Goal: Task Accomplishment & Management: Use online tool/utility

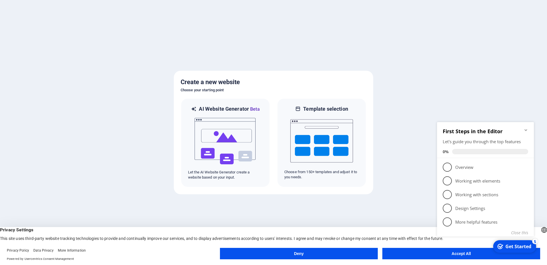
click at [525, 129] on icon "Minimize checklist" at bounding box center [526, 130] width 5 height 5
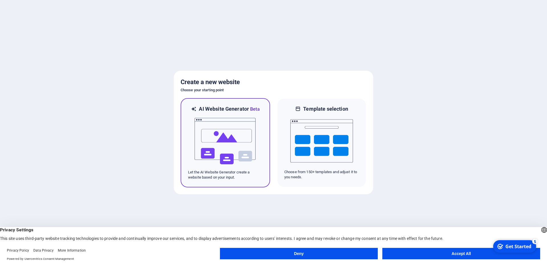
click at [219, 139] on img at bounding box center [225, 141] width 63 height 57
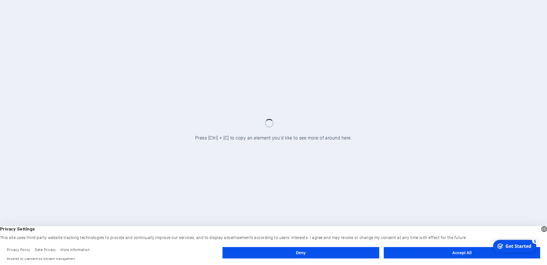
click at [352, 253] on button "Deny" at bounding box center [301, 252] width 157 height 11
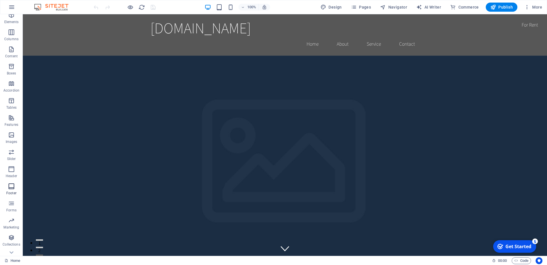
scroll to position [32, 0]
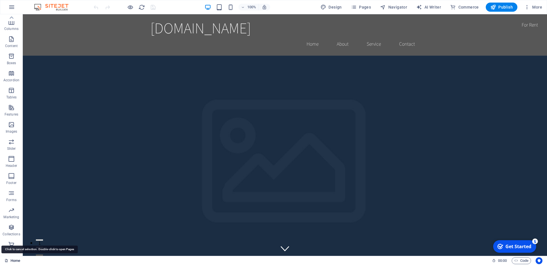
click at [13, 259] on link "Home" at bounding box center [13, 260] width 16 height 7
click at [16, 259] on link "Home" at bounding box center [13, 260] width 16 height 7
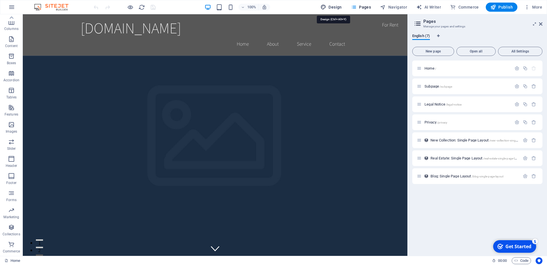
click at [326, 6] on icon "button" at bounding box center [324, 7] width 6 height 6
select select "rem"
select select "200"
select select "px"
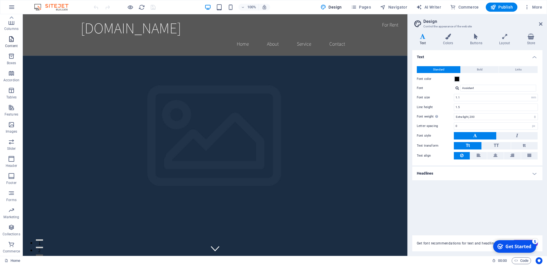
click at [6, 39] on span "Content" at bounding box center [11, 43] width 23 height 14
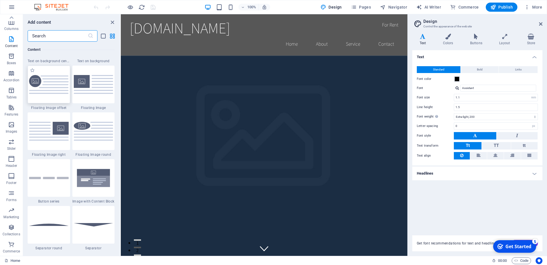
scroll to position [1257, 0]
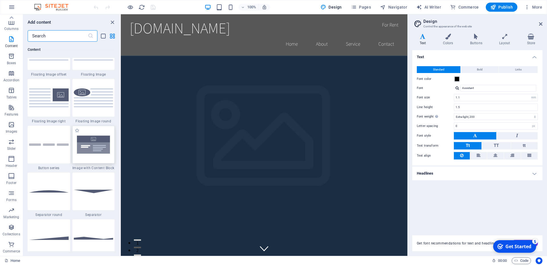
click at [98, 156] on img at bounding box center [94, 144] width 40 height 26
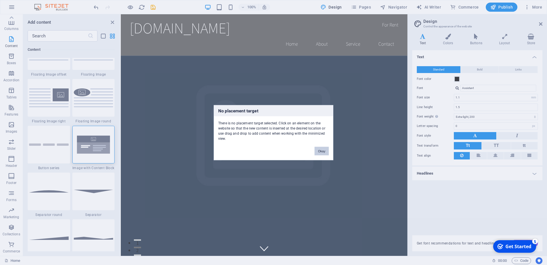
scroll to position [1334, 0]
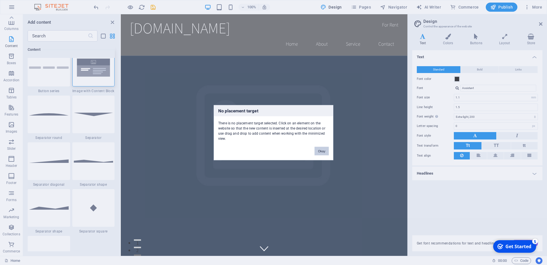
click at [325, 153] on button "Okay" at bounding box center [322, 151] width 14 height 9
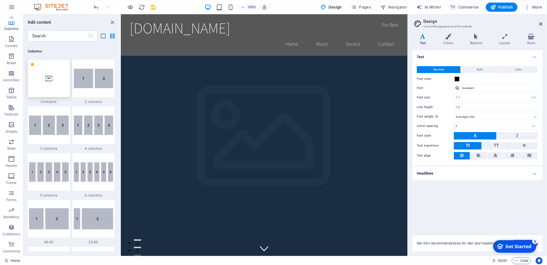
scroll to position [256, 0]
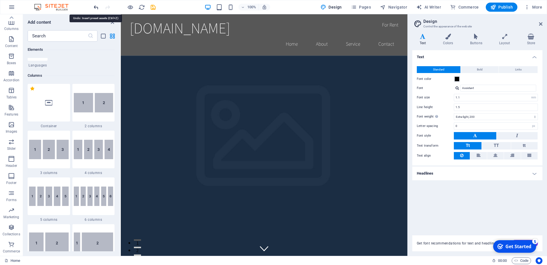
click at [96, 5] on icon "undo" at bounding box center [96, 7] width 7 height 7
click at [367, 9] on span "Pages" at bounding box center [361, 7] width 20 height 6
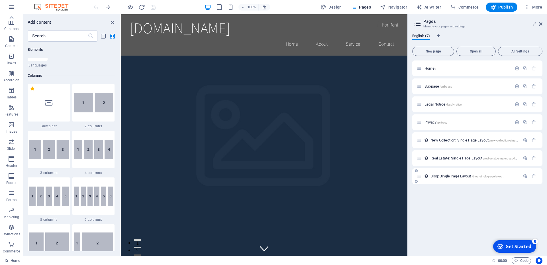
click at [464, 175] on span "Blog: Single Page Layout /blog-single-page-layout" at bounding box center [467, 176] width 73 height 4
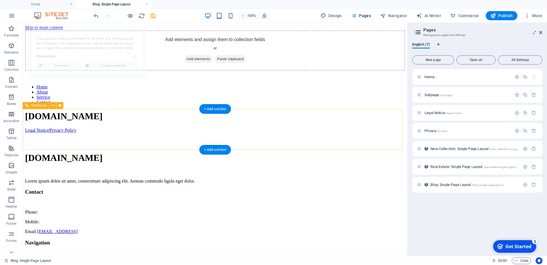
scroll to position [0, 0]
select select "68bce787415345b3de0b1b4e"
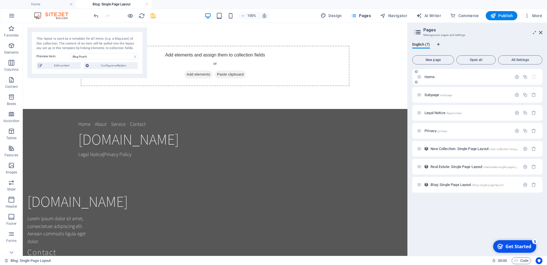
click at [420, 77] on icon at bounding box center [419, 76] width 5 height 5
click at [430, 75] on span "Home /" at bounding box center [431, 77] width 12 height 4
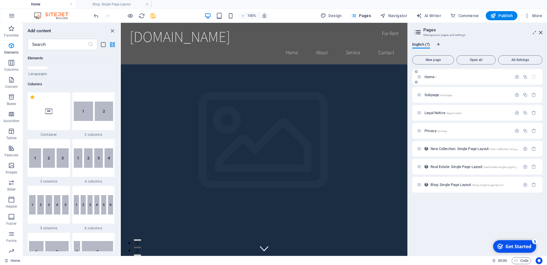
scroll to position [256, 0]
click at [53, 115] on div at bounding box center [49, 111] width 42 height 38
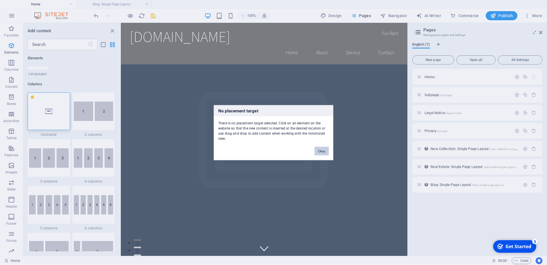
click at [323, 152] on button "Okay" at bounding box center [322, 151] width 14 height 9
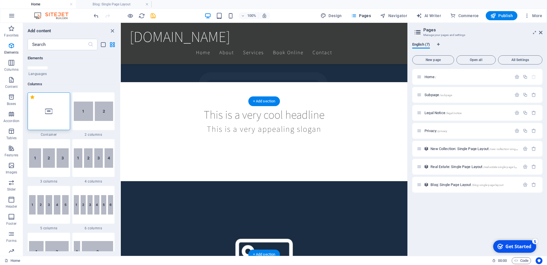
scroll to position [0, 0]
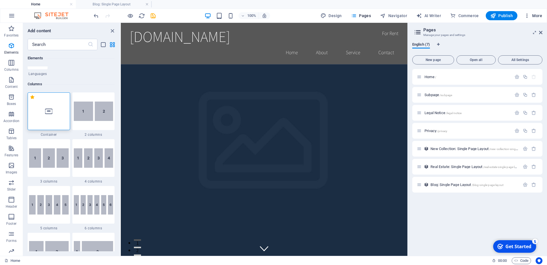
click at [529, 15] on icon "button" at bounding box center [528, 16] width 6 height 6
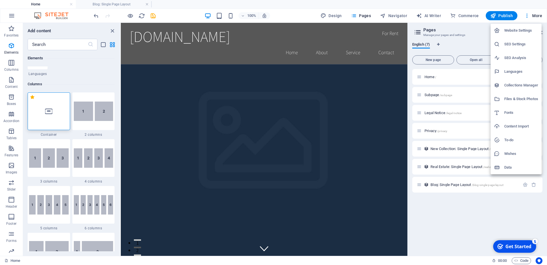
click at [509, 32] on h6 "Website Settings" at bounding box center [522, 30] width 34 height 7
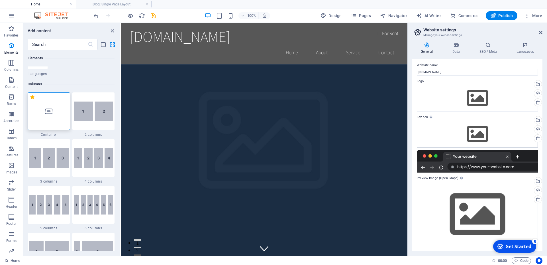
scroll to position [2, 0]
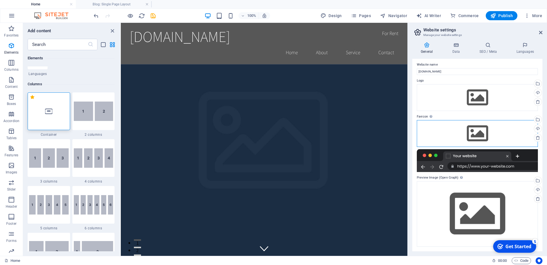
click at [473, 131] on div "Drag files here, click to choose files or select files from Files or our free s…" at bounding box center [477, 133] width 121 height 27
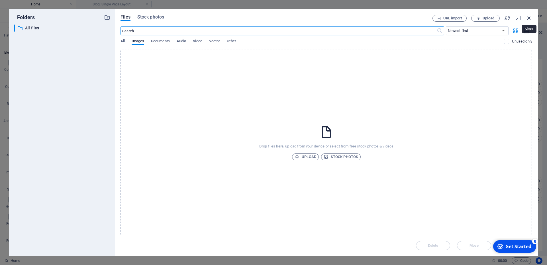
click at [529, 16] on icon "button" at bounding box center [529, 18] width 6 height 6
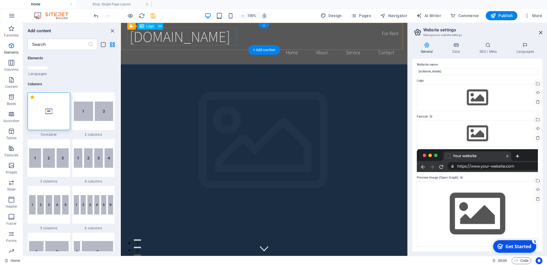
click at [235, 39] on div "[DOMAIN_NAME]" at bounding box center [264, 36] width 269 height 18
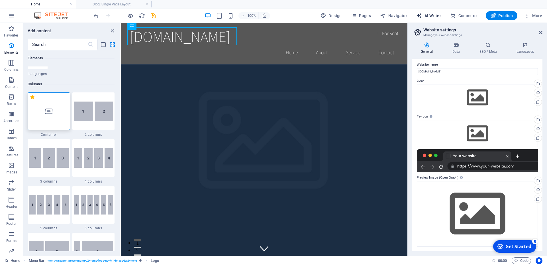
click at [421, 17] on icon "button" at bounding box center [419, 16] width 6 height 6
select select "English"
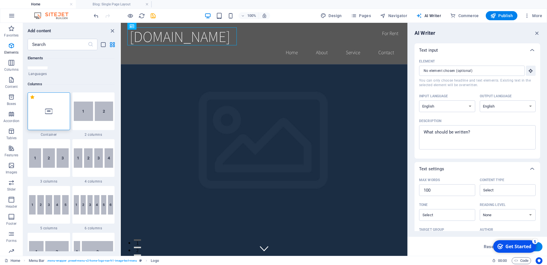
scroll to position [0, 0]
click at [396, 17] on span "Navigator" at bounding box center [393, 16] width 27 height 6
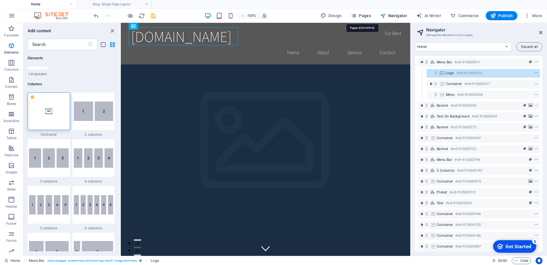
click at [360, 15] on span "Pages" at bounding box center [361, 16] width 20 height 6
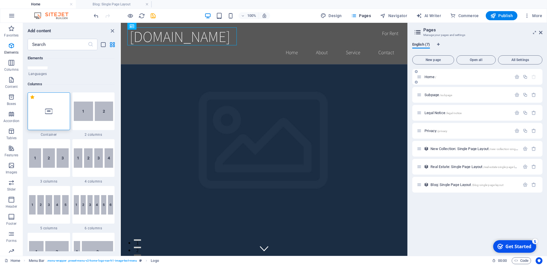
click at [435, 78] on span "Home /" at bounding box center [431, 77] width 12 height 4
click at [516, 75] on icon "button" at bounding box center [517, 76] width 5 height 5
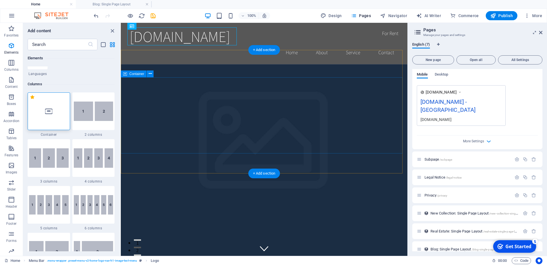
scroll to position [2, 0]
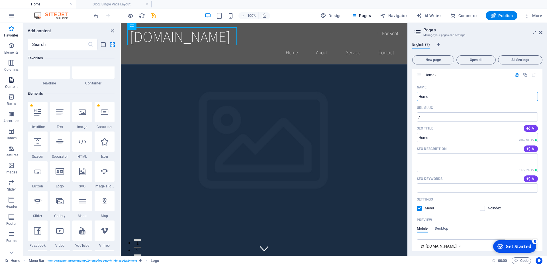
click at [13, 80] on icon "button" at bounding box center [11, 79] width 7 height 7
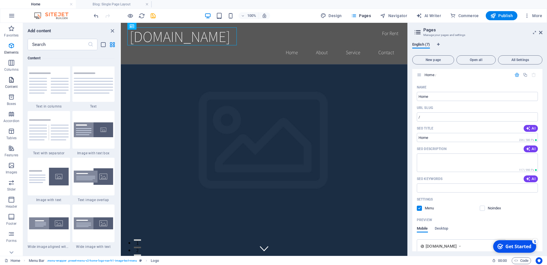
scroll to position [1000, 0]
click at [112, 32] on icon "close panel" at bounding box center [112, 31] width 7 height 7
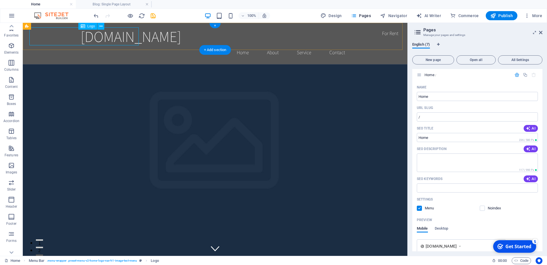
scroll to position [18, 0]
click at [12, 26] on icon at bounding box center [12, 26] width 4 height 3
click at [12, 26] on icon "button" at bounding box center [11, 28] width 7 height 7
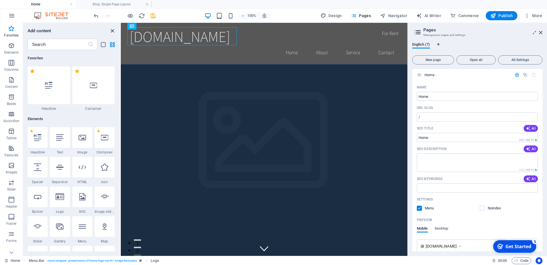
click at [111, 30] on icon "close panel" at bounding box center [112, 31] width 7 height 7
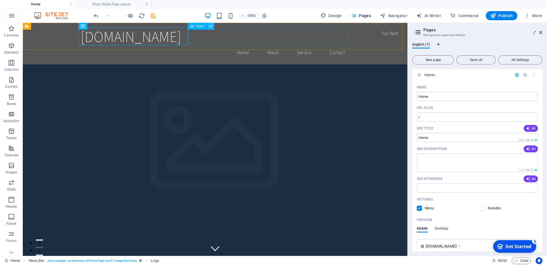
click at [212, 27] on icon at bounding box center [210, 26] width 3 height 6
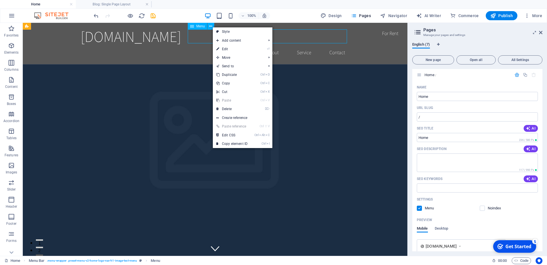
click at [198, 25] on span "Menu" at bounding box center [200, 26] width 9 height 3
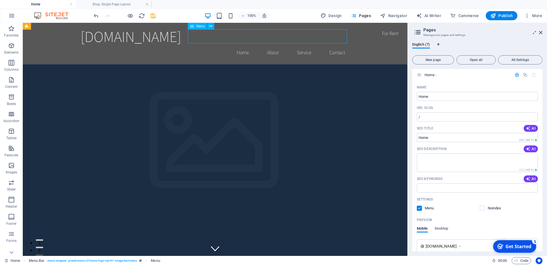
click at [193, 25] on icon at bounding box center [192, 26] width 4 height 7
click at [210, 26] on icon at bounding box center [210, 26] width 3 height 6
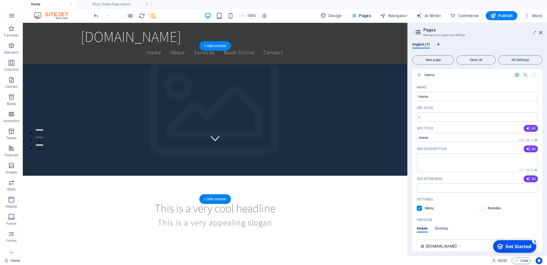
scroll to position [87, 0]
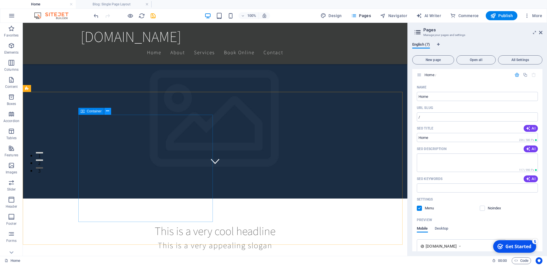
click at [109, 109] on button at bounding box center [107, 111] width 7 height 7
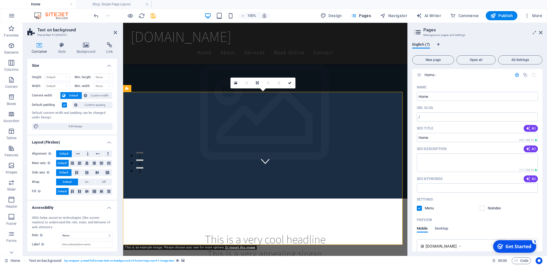
click at [90, 43] on icon at bounding box center [86, 45] width 28 height 6
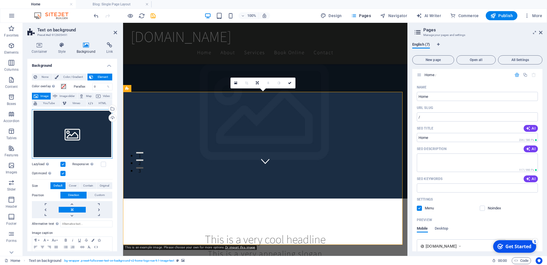
click at [70, 135] on div "Drag files here, click to choose files or select files from Files or our free s…" at bounding box center [72, 134] width 81 height 50
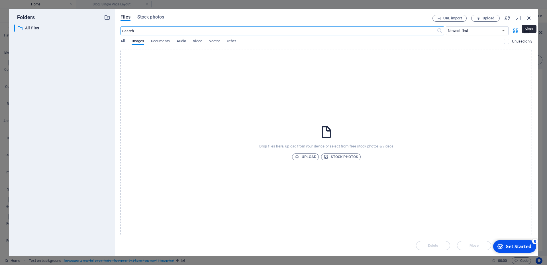
click at [530, 18] on icon "button" at bounding box center [529, 18] width 6 height 6
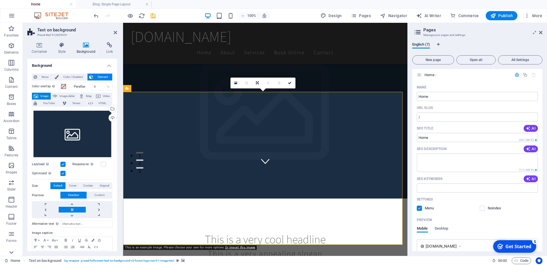
click at [15, 250] on div at bounding box center [11, 252] width 23 height 7
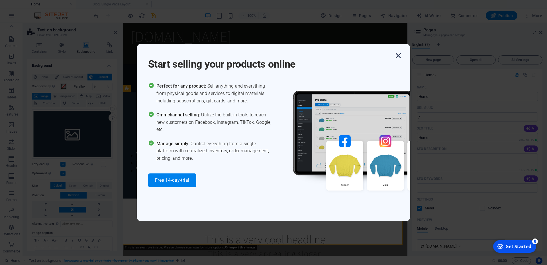
click at [398, 56] on icon "button" at bounding box center [398, 55] width 10 height 10
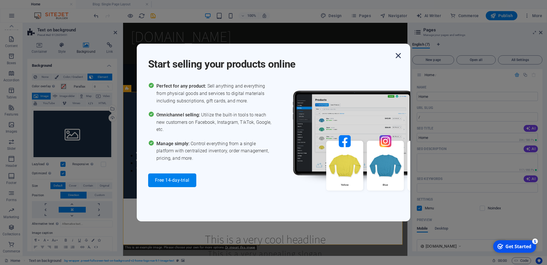
click at [397, 56] on icon "button" at bounding box center [398, 55] width 10 height 10
